Goal: Task Accomplishment & Management: Manage account settings

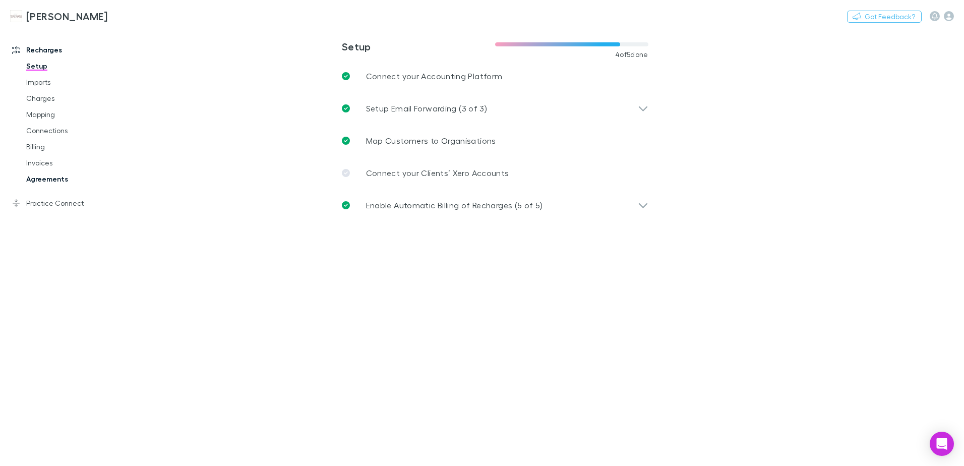
click at [38, 179] on link "Agreements" at bounding box center [76, 179] width 120 height 16
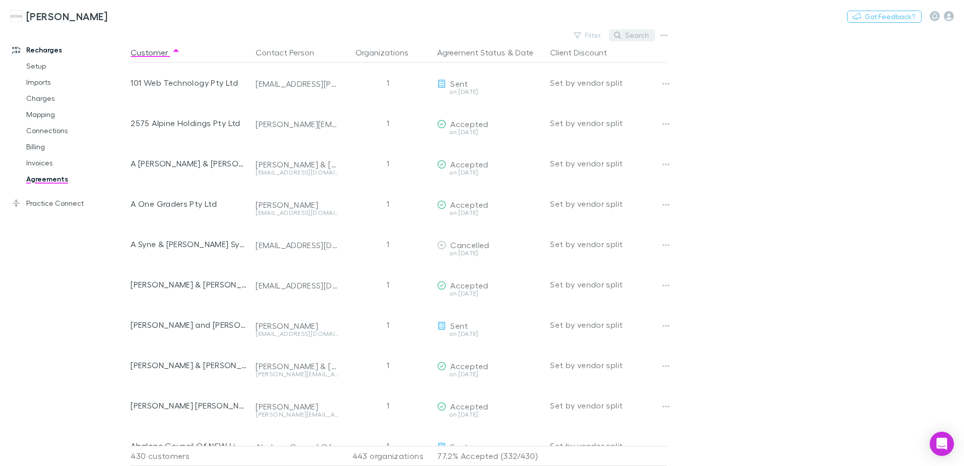
click at [623, 35] on button "Search" at bounding box center [632, 35] width 46 height 12
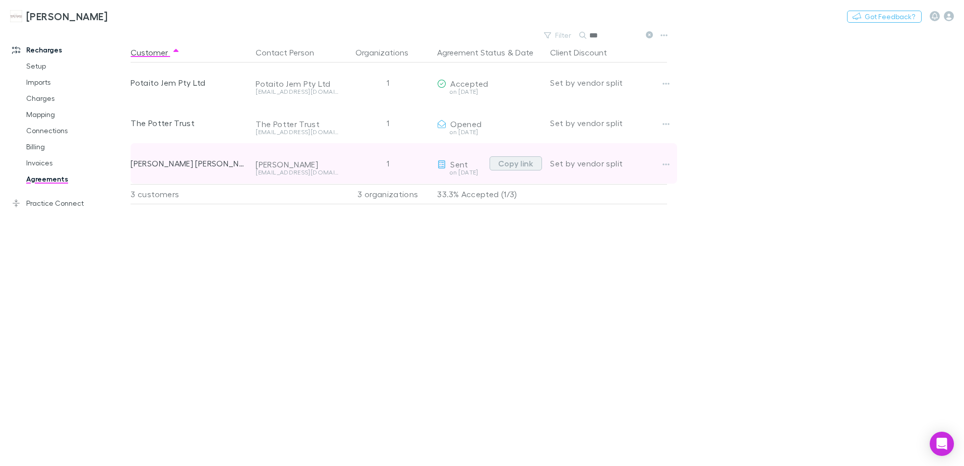
type input "***"
click at [528, 167] on button "Copy link" at bounding box center [515, 163] width 52 height 14
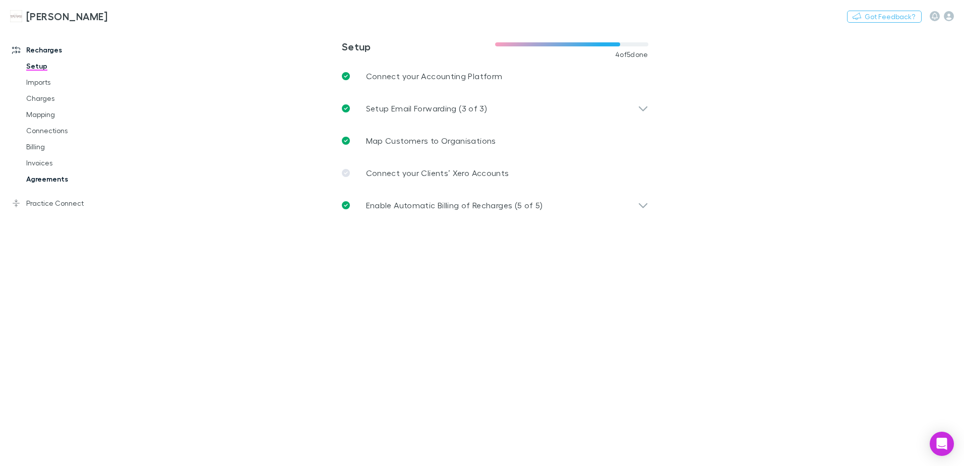
click at [70, 178] on link "Agreements" at bounding box center [76, 179] width 120 height 16
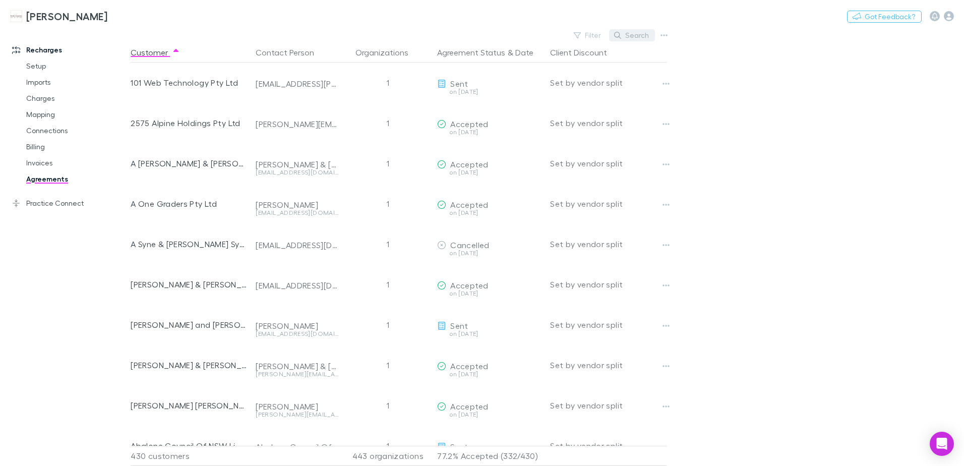
click at [617, 33] on icon "button" at bounding box center [617, 35] width 7 height 7
type input "*"
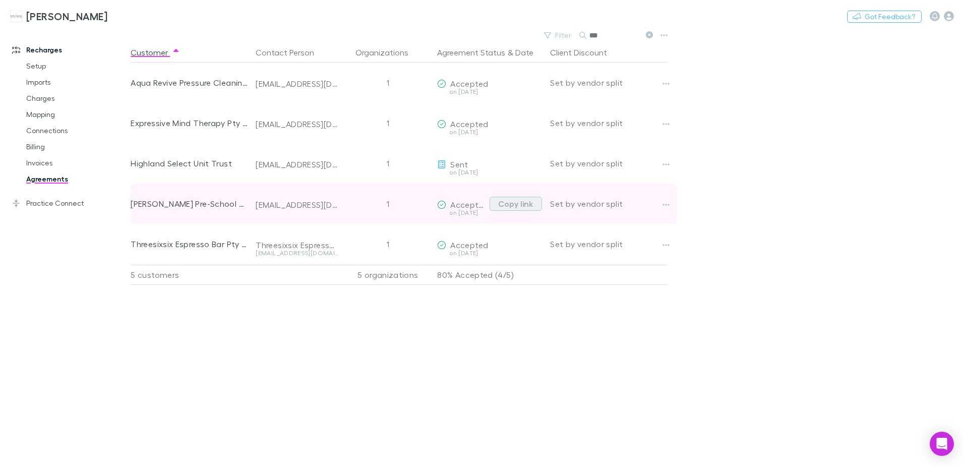
type input "***"
click at [517, 208] on button "Copy link" at bounding box center [515, 204] width 52 height 14
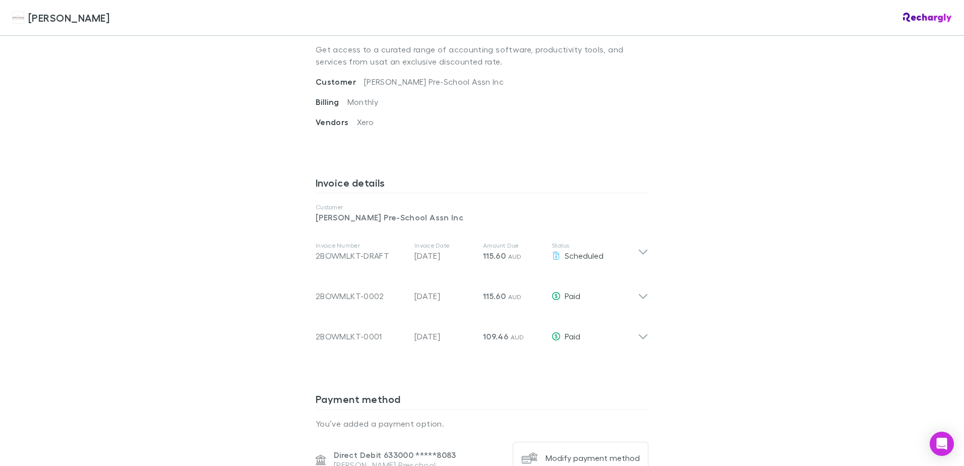
scroll to position [403, 0]
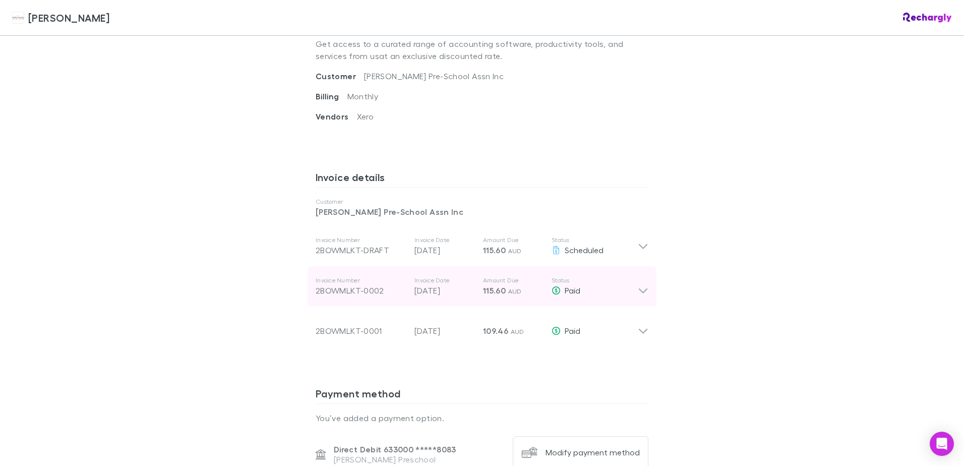
click at [639, 277] on icon at bounding box center [643, 286] width 11 height 20
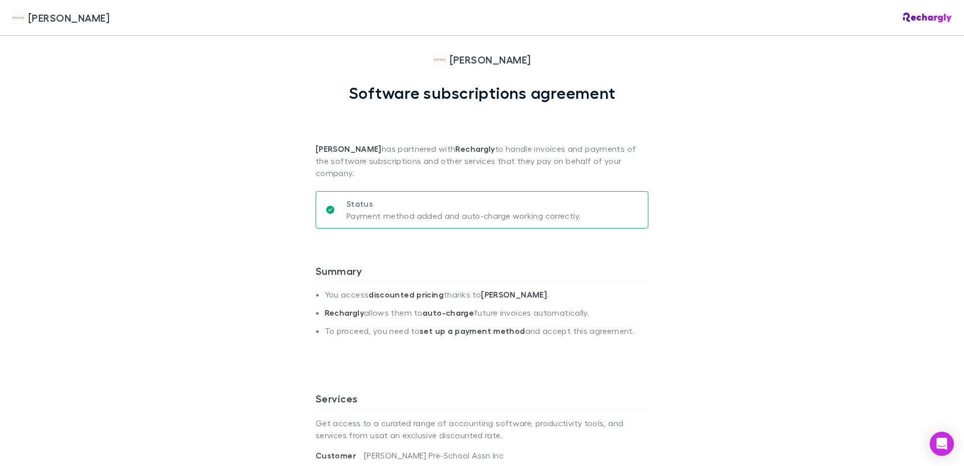
scroll to position [0, 0]
